Goal: Use online tool/utility: Use online tool/utility

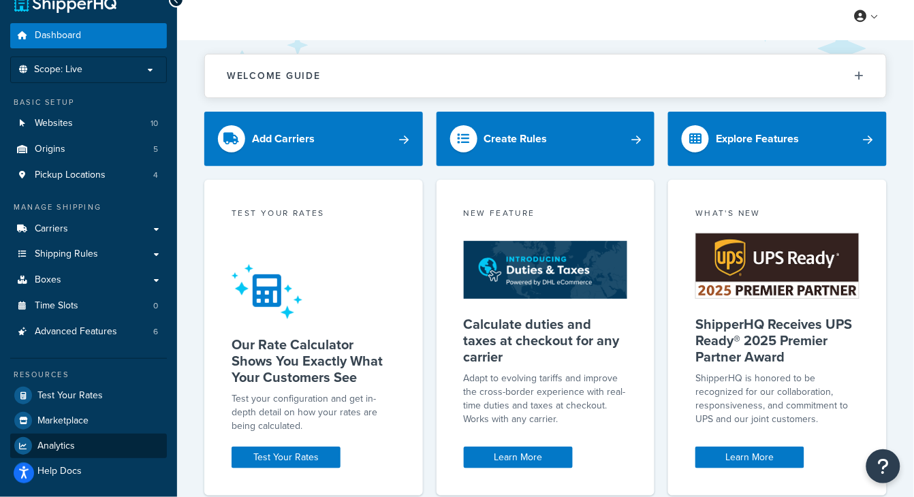
scroll to position [86, 0]
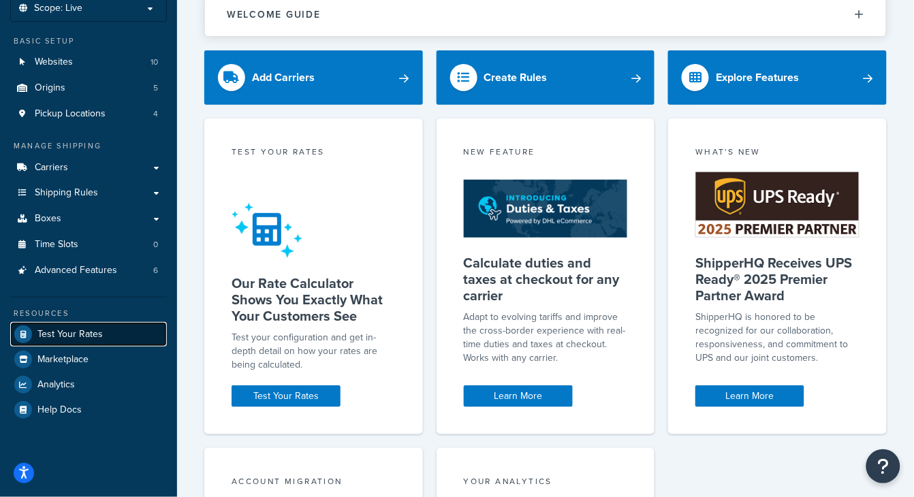
click at [71, 334] on span "Test Your Rates" at bounding box center [69, 335] width 65 height 12
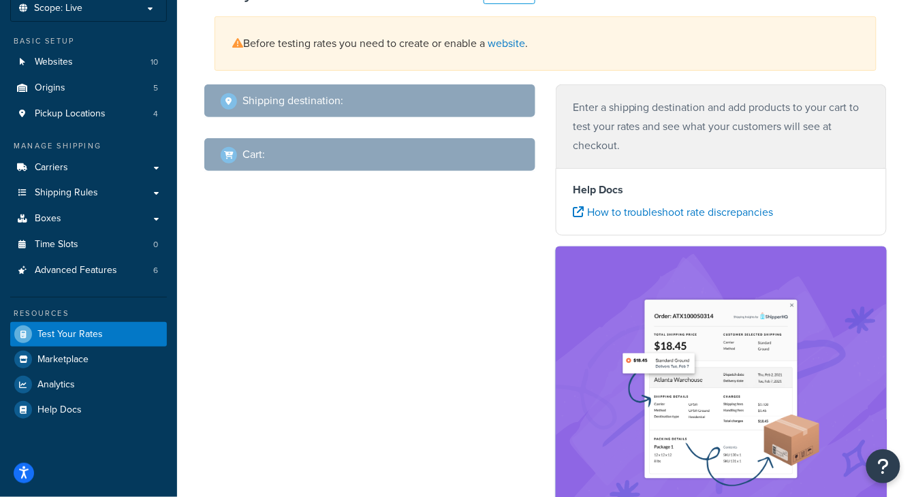
scroll to position [41, 0]
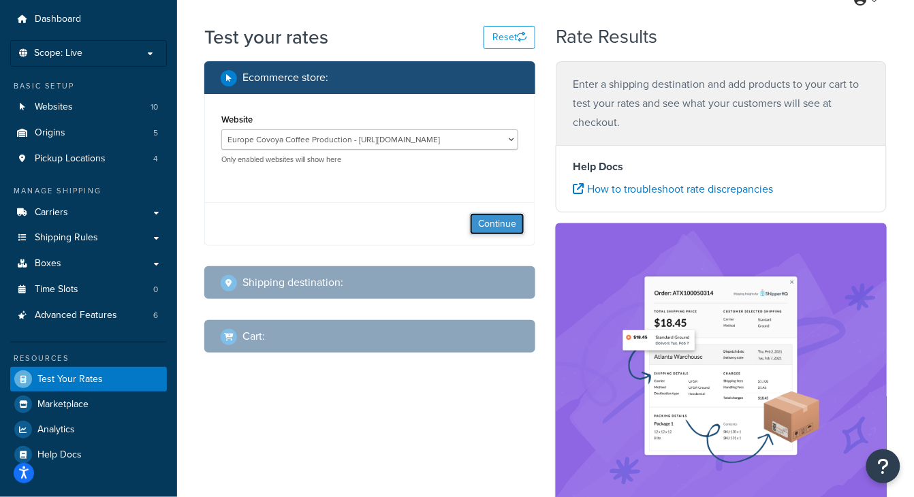
click at [506, 231] on button "Continue" at bounding box center [497, 224] width 55 height 22
select select "[GEOGRAPHIC_DATA]"
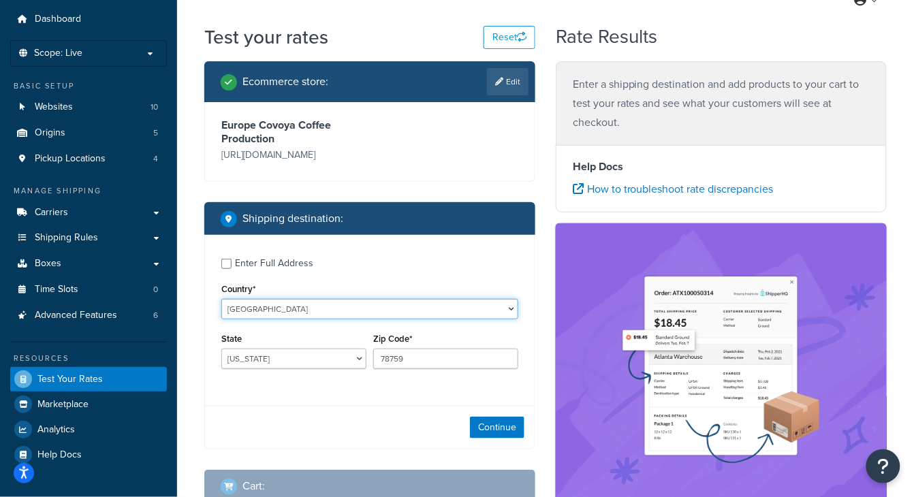
click at [281, 305] on select "[GEOGRAPHIC_DATA] [GEOGRAPHIC_DATA] [GEOGRAPHIC_DATA] [GEOGRAPHIC_DATA] [GEOGRA…" at bounding box center [369, 309] width 297 height 20
select select "DE"
click at [221, 299] on select "[GEOGRAPHIC_DATA] [GEOGRAPHIC_DATA] [GEOGRAPHIC_DATA] [GEOGRAPHIC_DATA] [GEOGRA…" at bounding box center [369, 309] width 297 height 20
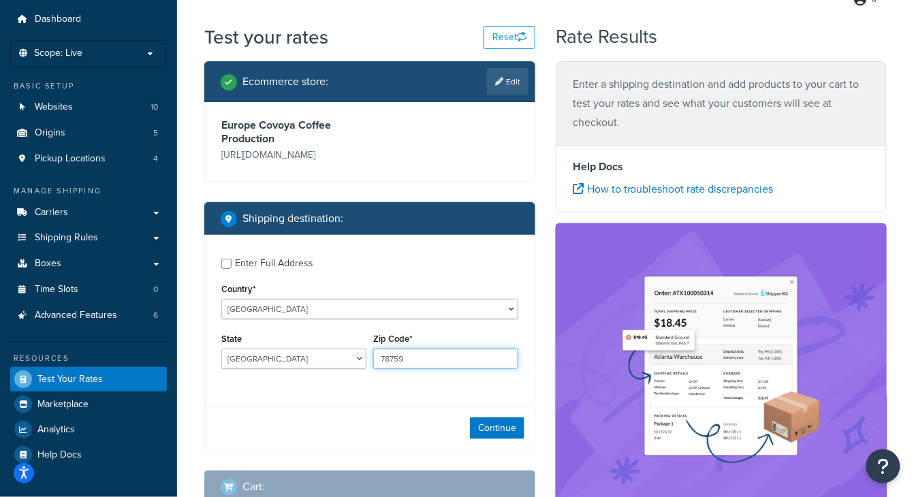
drag, startPoint x: 421, startPoint y: 363, endPoint x: 191, endPoint y: 304, distance: 237.0
click at [211, 311] on div "Enter Full Address Country* [GEOGRAPHIC_DATA] [GEOGRAPHIC_DATA] [GEOGRAPHIC_DAT…" at bounding box center [370, 315] width 330 height 161
paste input "5382"
type input "78759"
click at [517, 428] on button "Continue" at bounding box center [497, 429] width 55 height 22
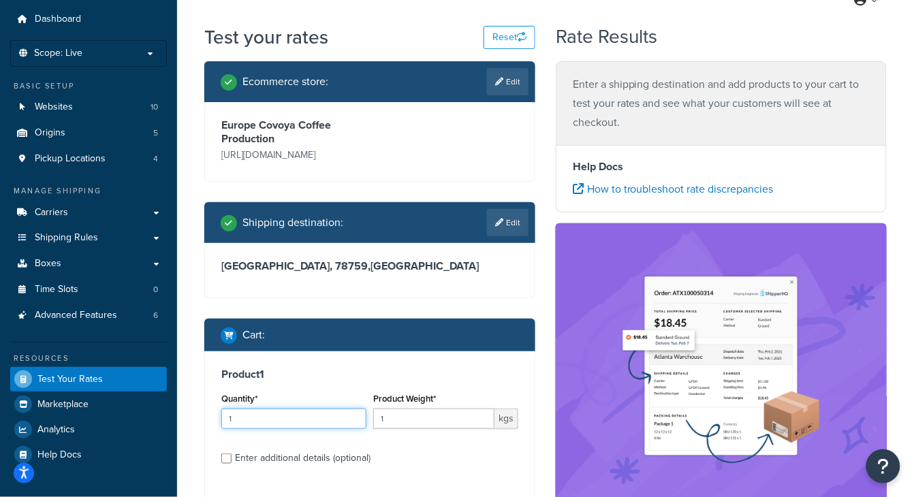
click at [308, 420] on input "1" at bounding box center [293, 419] width 145 height 20
type input "6"
click at [449, 427] on input "1" at bounding box center [433, 419] width 121 height 20
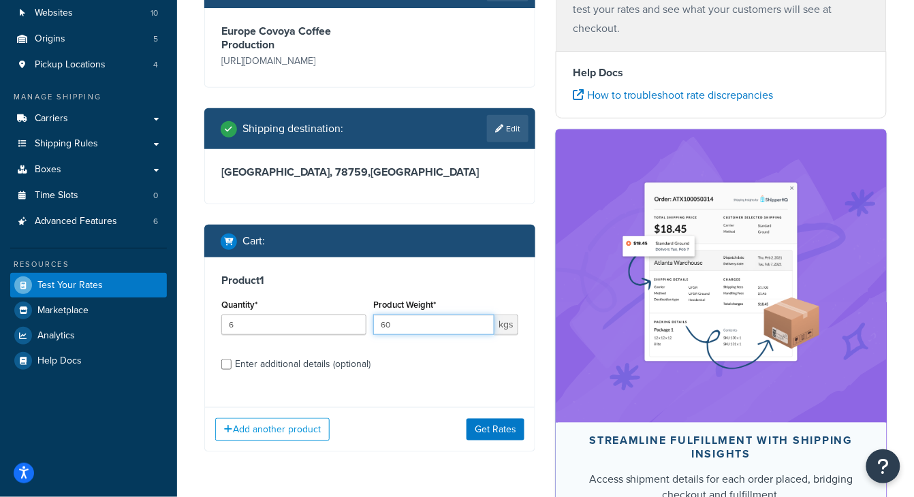
scroll to position [159, 0]
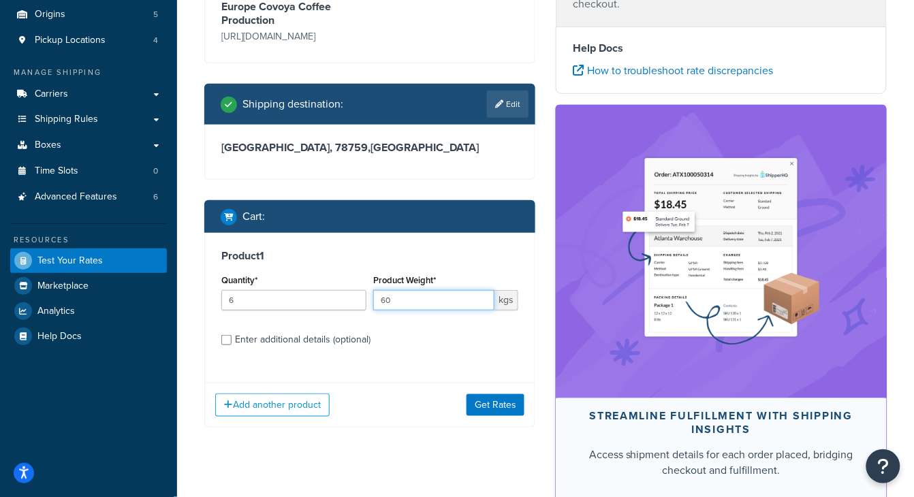
type input "60"
click at [474, 403] on button "Get Rates" at bounding box center [496, 406] width 58 height 22
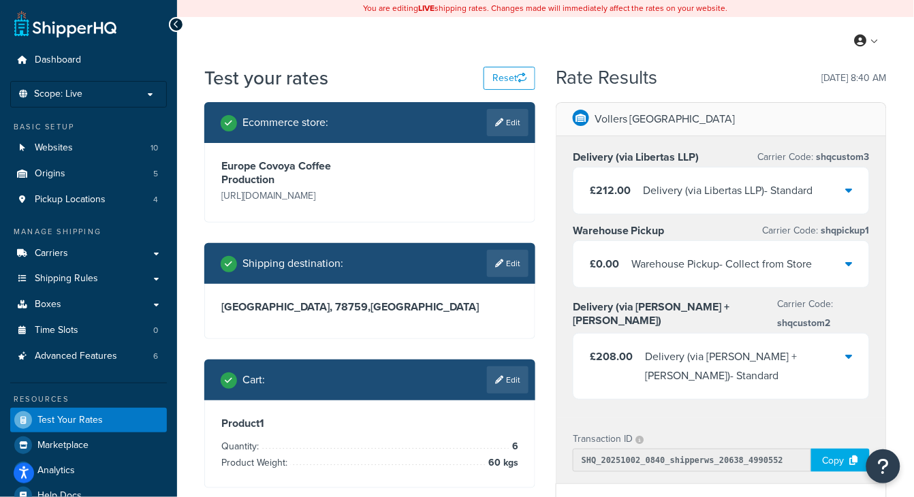
scroll to position [16, 0]
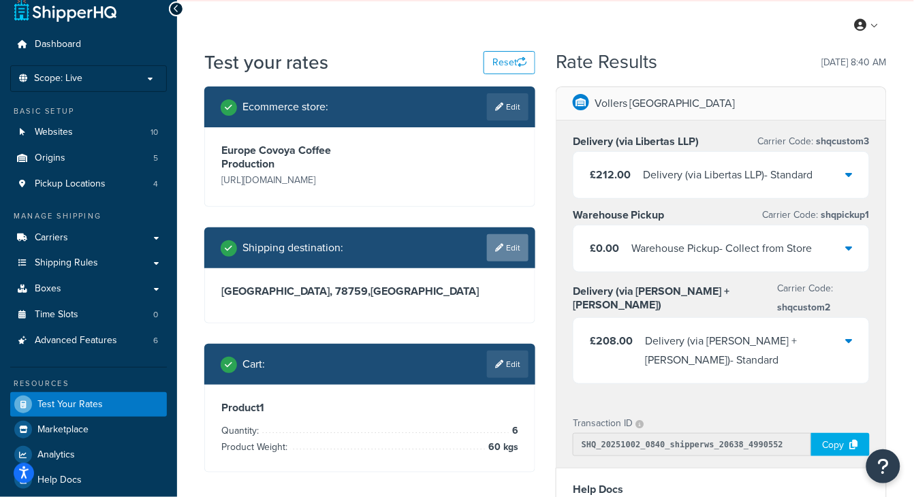
click at [487, 249] on link "Edit" at bounding box center [508, 247] width 42 height 27
select select "DE"
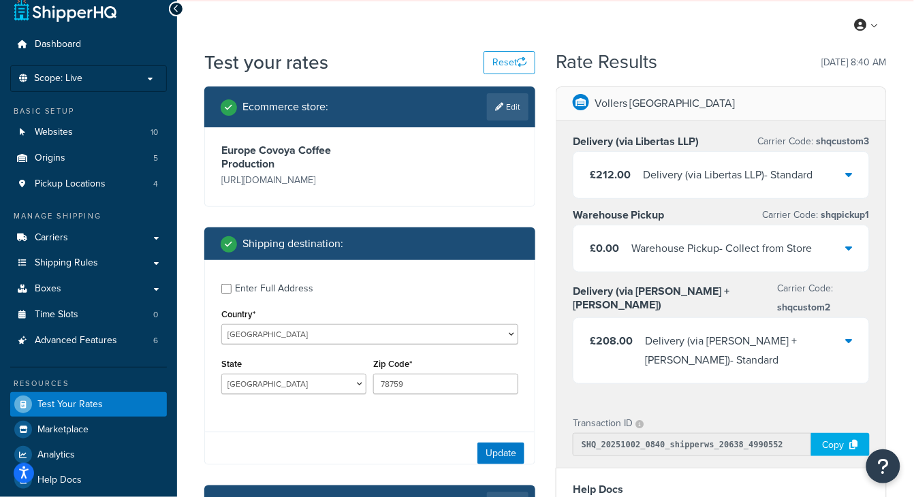
click at [497, 247] on div "Shipping destination :" at bounding box center [375, 243] width 308 height 19
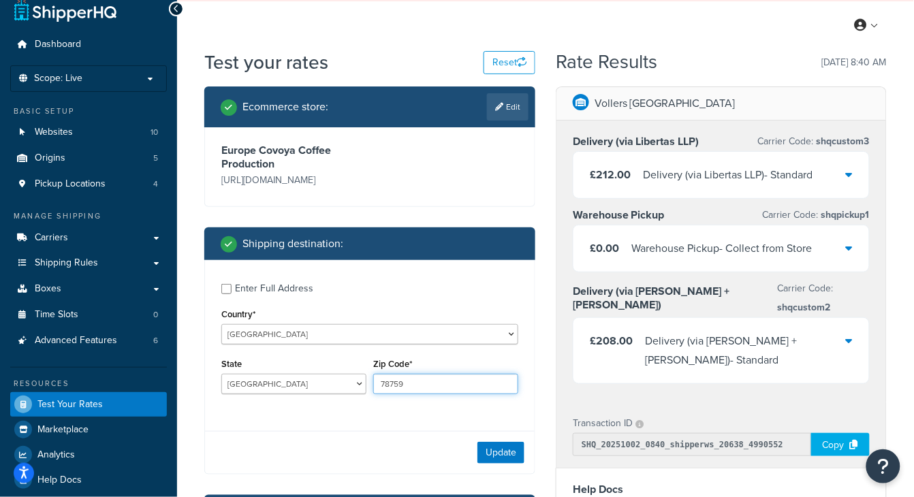
click at [406, 376] on input "78759" at bounding box center [445, 384] width 145 height 20
drag, startPoint x: 411, startPoint y: 382, endPoint x: 390, endPoint y: 381, distance: 20.5
click at [390, 381] on input "78759" at bounding box center [445, 384] width 145 height 20
type input "78382"
click at [510, 457] on button "Update" at bounding box center [501, 453] width 47 height 22
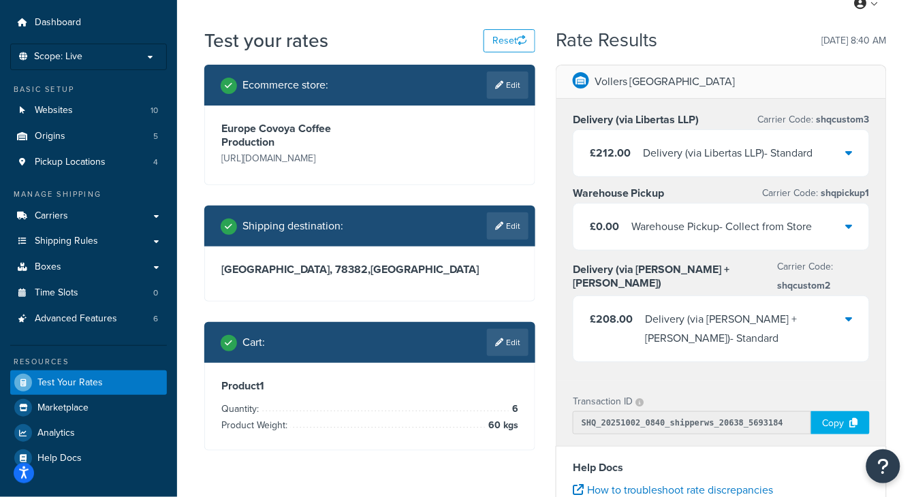
scroll to position [38, 0]
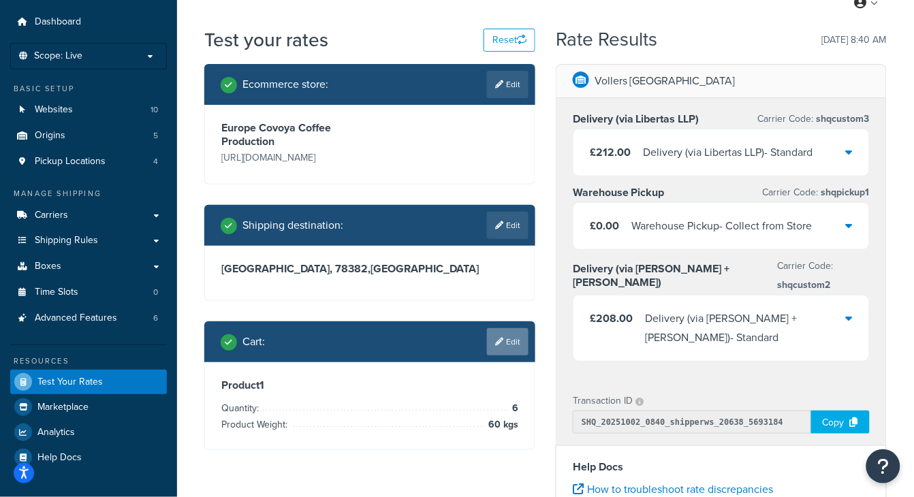
click at [514, 353] on link "Edit" at bounding box center [508, 341] width 42 height 27
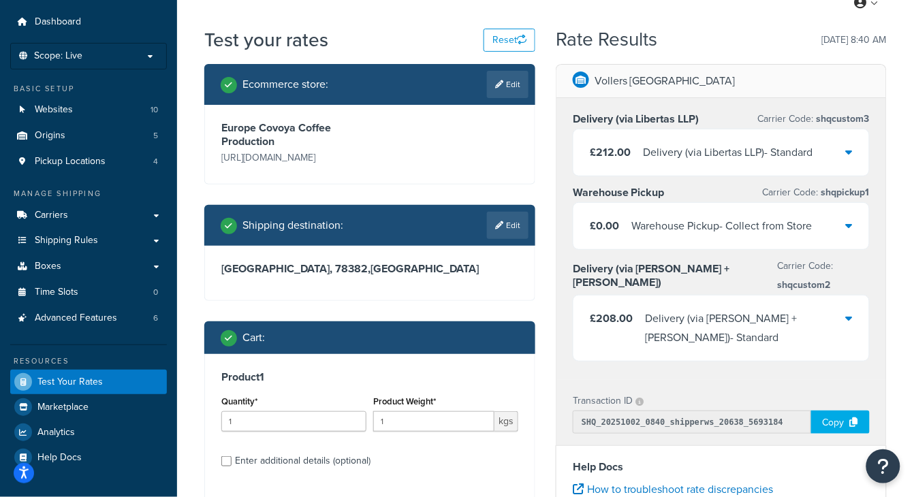
scroll to position [275, 0]
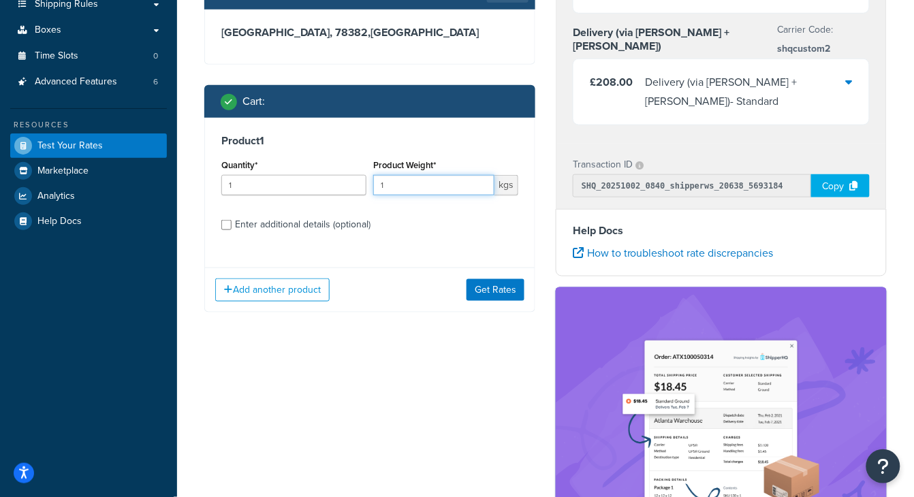
click at [416, 185] on input "1" at bounding box center [433, 185] width 121 height 20
click at [295, 183] on input "1" at bounding box center [293, 185] width 145 height 20
type input "6"
click at [414, 189] on input "1" at bounding box center [433, 185] width 121 height 20
type input "60"
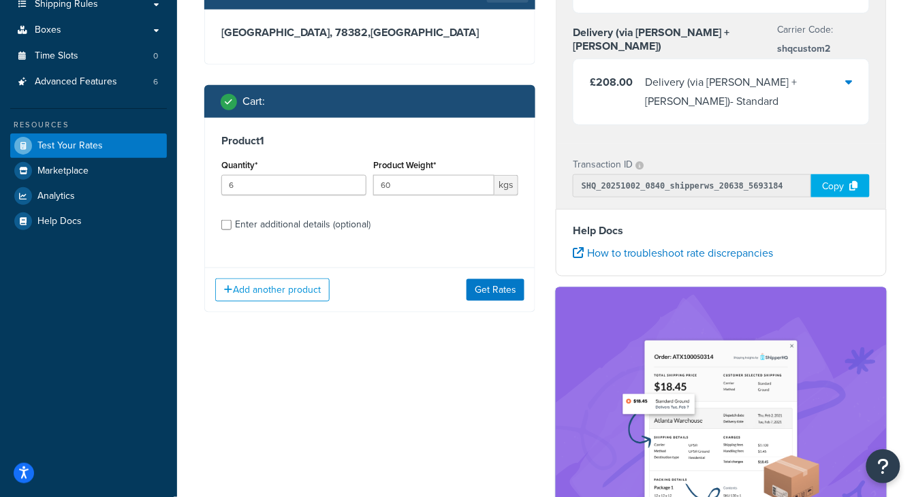
click at [510, 278] on div "Add another product Get Rates" at bounding box center [370, 290] width 330 height 44
click at [507, 295] on button "Get Rates" at bounding box center [496, 290] width 58 height 22
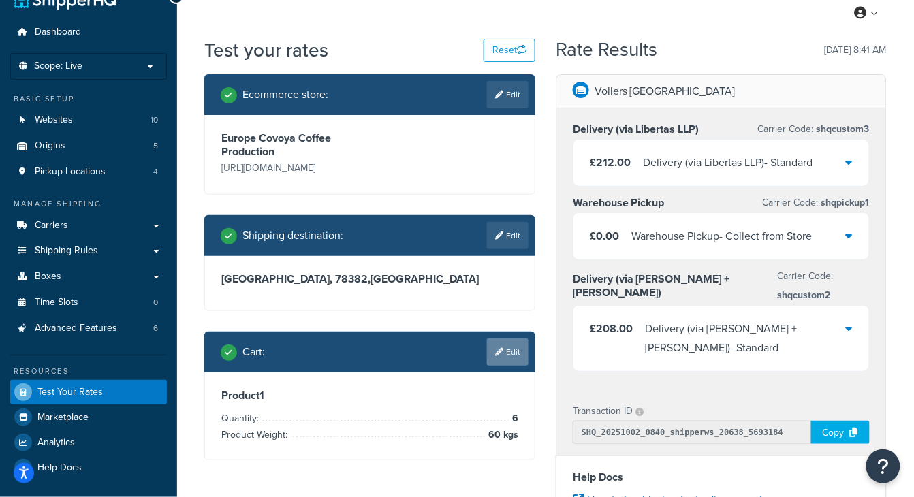
scroll to position [0, 0]
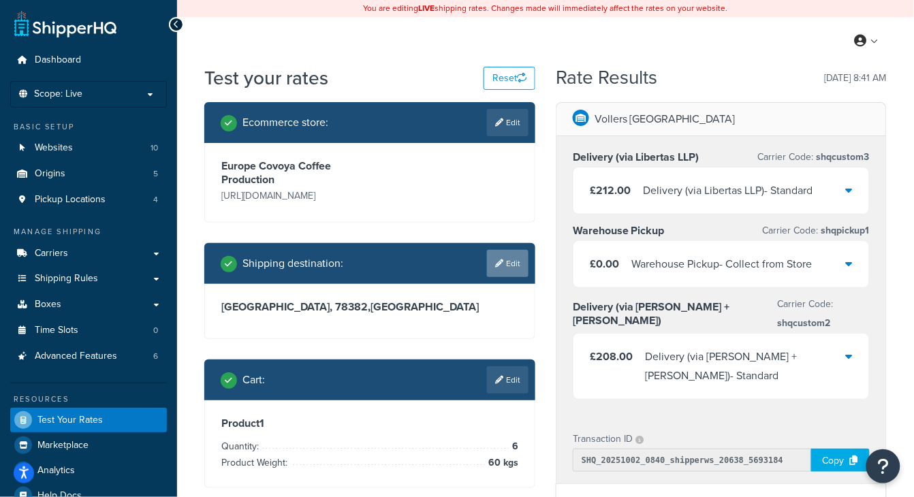
click at [519, 251] on link "Edit" at bounding box center [508, 263] width 42 height 27
select select "DE"
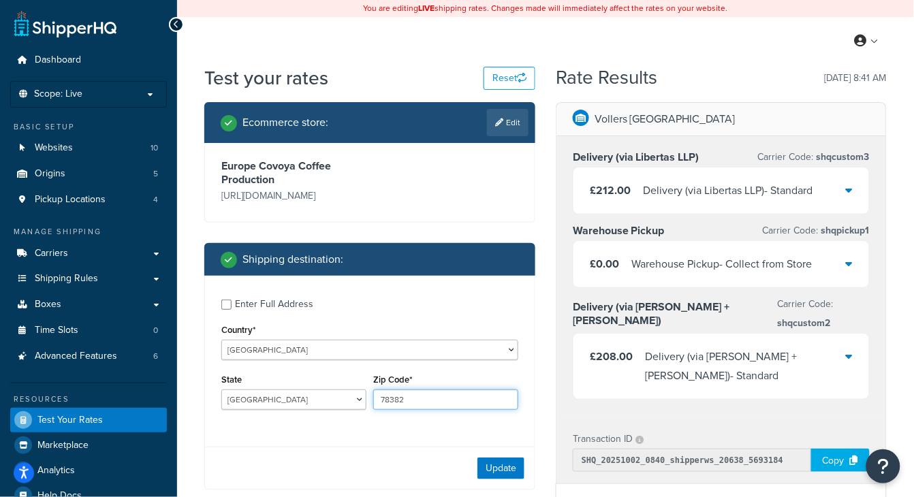
click at [392, 400] on input "78382" at bounding box center [445, 400] width 145 height 20
type input "75382"
drag, startPoint x: 497, startPoint y: 472, endPoint x: 501, endPoint y: 465, distance: 7.0
click at [497, 472] on button "Update" at bounding box center [501, 469] width 47 height 22
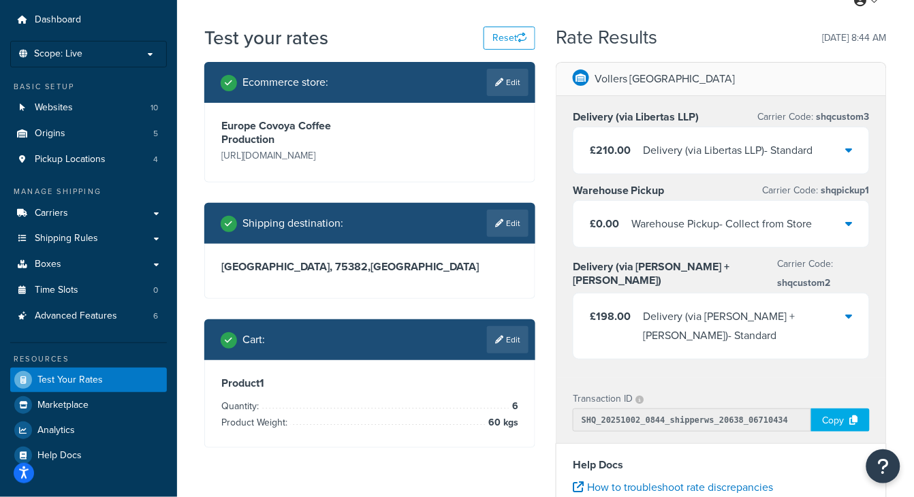
scroll to position [40, 0]
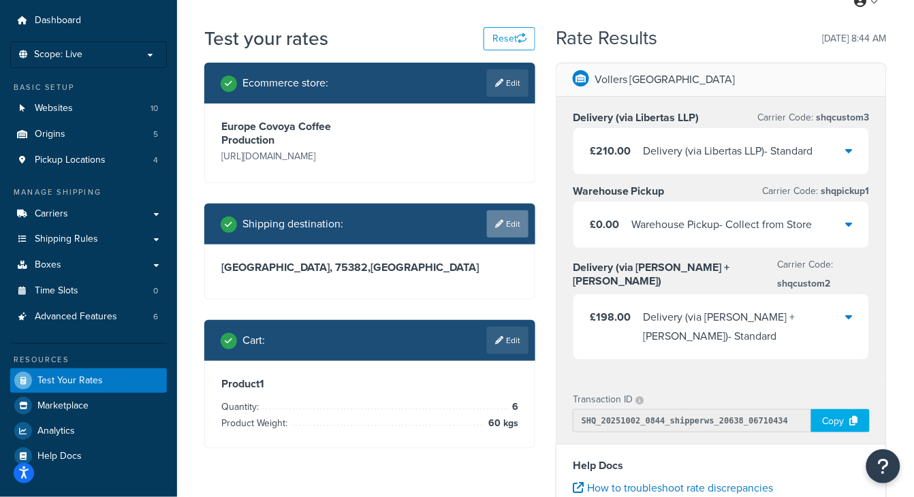
click at [506, 224] on link "Edit" at bounding box center [508, 224] width 42 height 27
select select "DE"
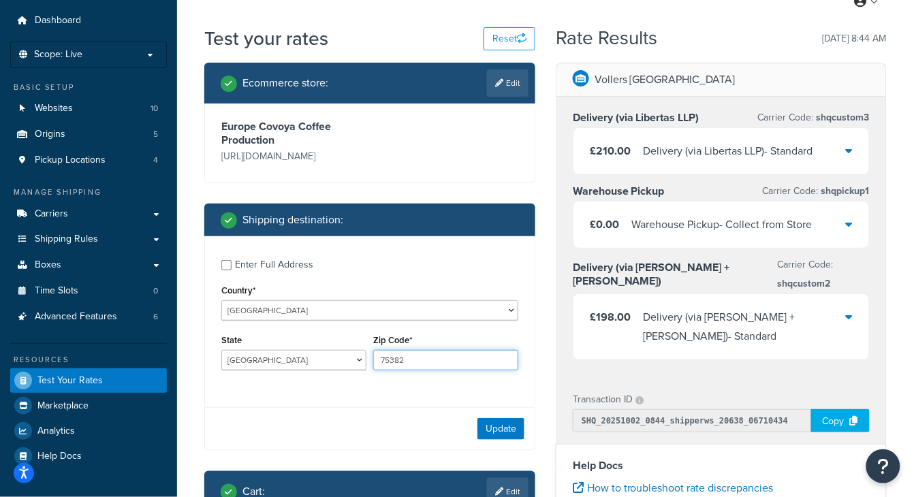
drag, startPoint x: 404, startPoint y: 359, endPoint x: 281, endPoint y: 329, distance: 126.9
click at [288, 335] on div "State [GEOGRAPHIC_DATA] [GEOGRAPHIC_DATA] [GEOGRAPHIC_DATA] [PERSON_NAME] [GEOG…" at bounding box center [370, 356] width 304 height 50
